Goal: Information Seeking & Learning: Compare options

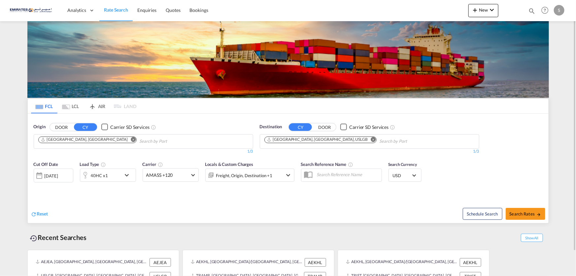
click at [371, 140] on md-icon "Remove" at bounding box center [373, 139] width 5 height 5
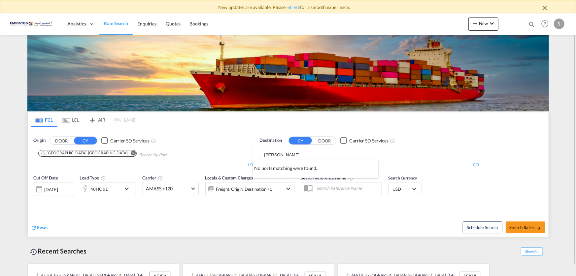
type input "[PERSON_NAME]"
click at [302, 157] on input "[PERSON_NAME]" at bounding box center [295, 155] width 63 height 11
type input "moryd"
drag, startPoint x: 277, startPoint y: 160, endPoint x: 279, endPoint y: 155, distance: 4.7
click at [278, 158] on body "New updates are available. Please refresh for a smooth experience. Analytics Da…" at bounding box center [288, 138] width 576 height 276
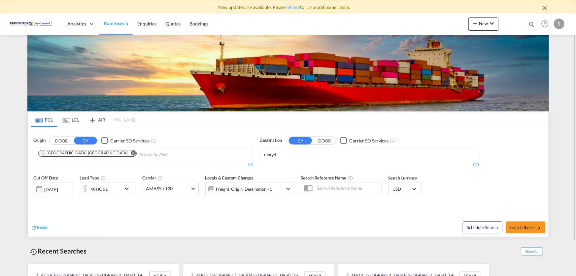
click at [291, 156] on input "moryd" at bounding box center [295, 155] width 63 height 11
click at [272, 155] on input "moryd" at bounding box center [295, 155] width 63 height 11
click at [251, 269] on div "AEKHL, [GEOGRAPHIC_DATA]/[GEOGRAPHIC_DATA], [GEOGRAPHIC_DATA], [GEOGRAPHIC_DATA…" at bounding box center [258, 276] width 141 height 14
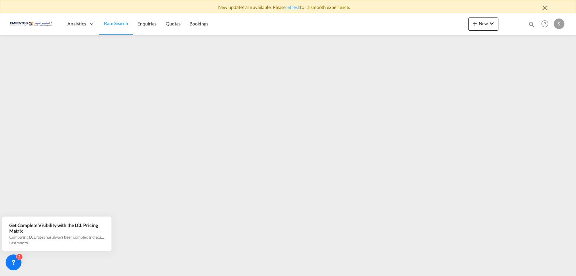
click at [546, 9] on md-icon "icon-close" at bounding box center [545, 8] width 8 height 8
